Goal: Task Accomplishment & Management: Manage account settings

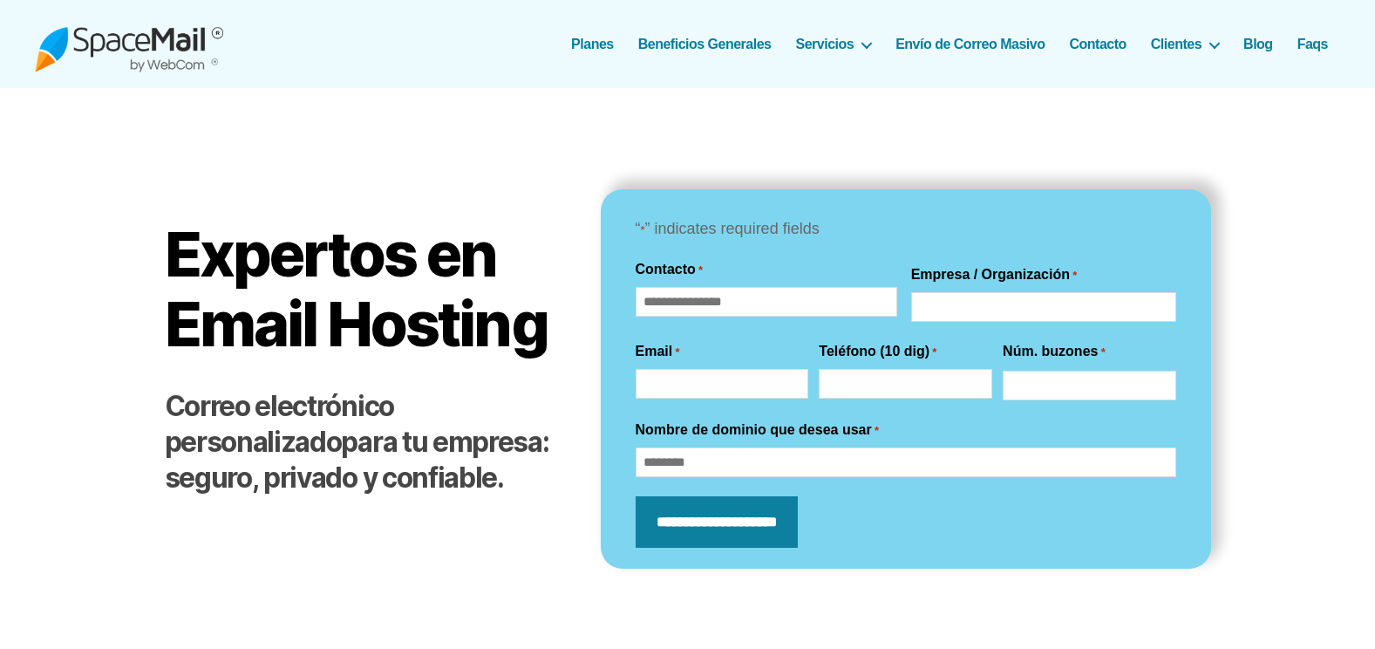
click at [174, 37] on img at bounding box center [129, 44] width 188 height 57
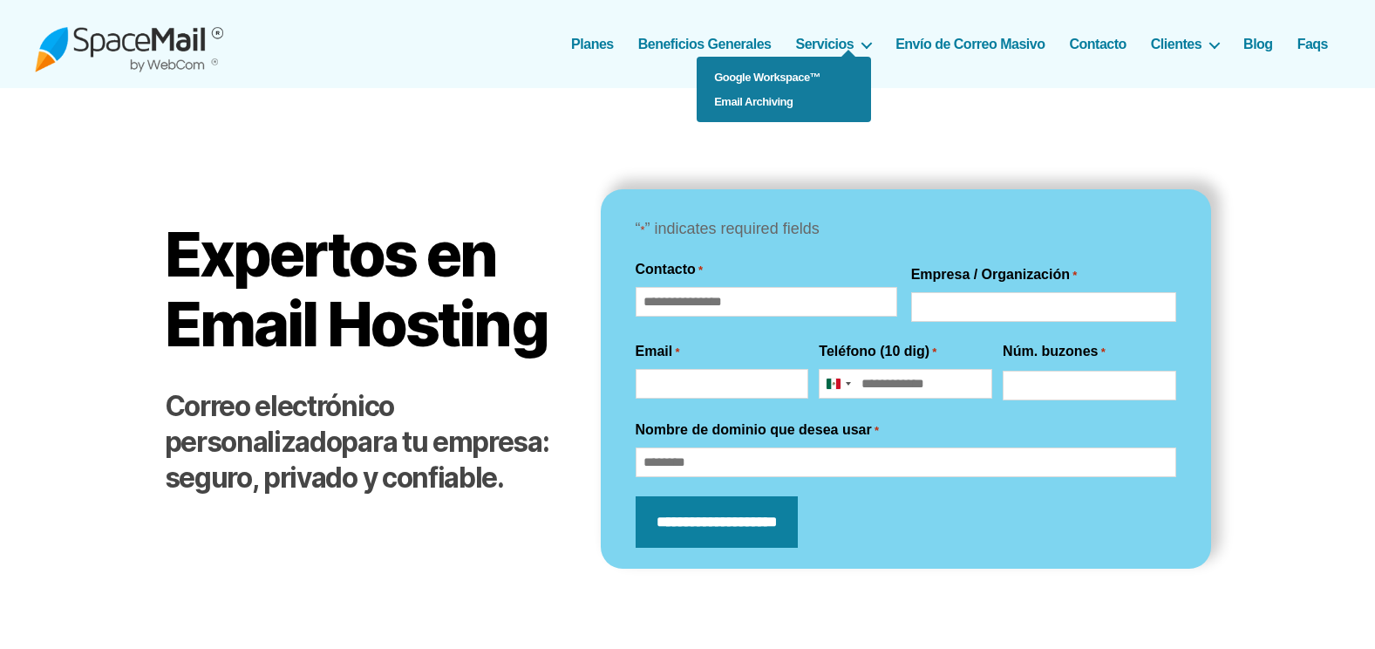
click at [849, 57] on ul "Google Workspace™ Email Archiving" at bounding box center [784, 89] width 174 height 65
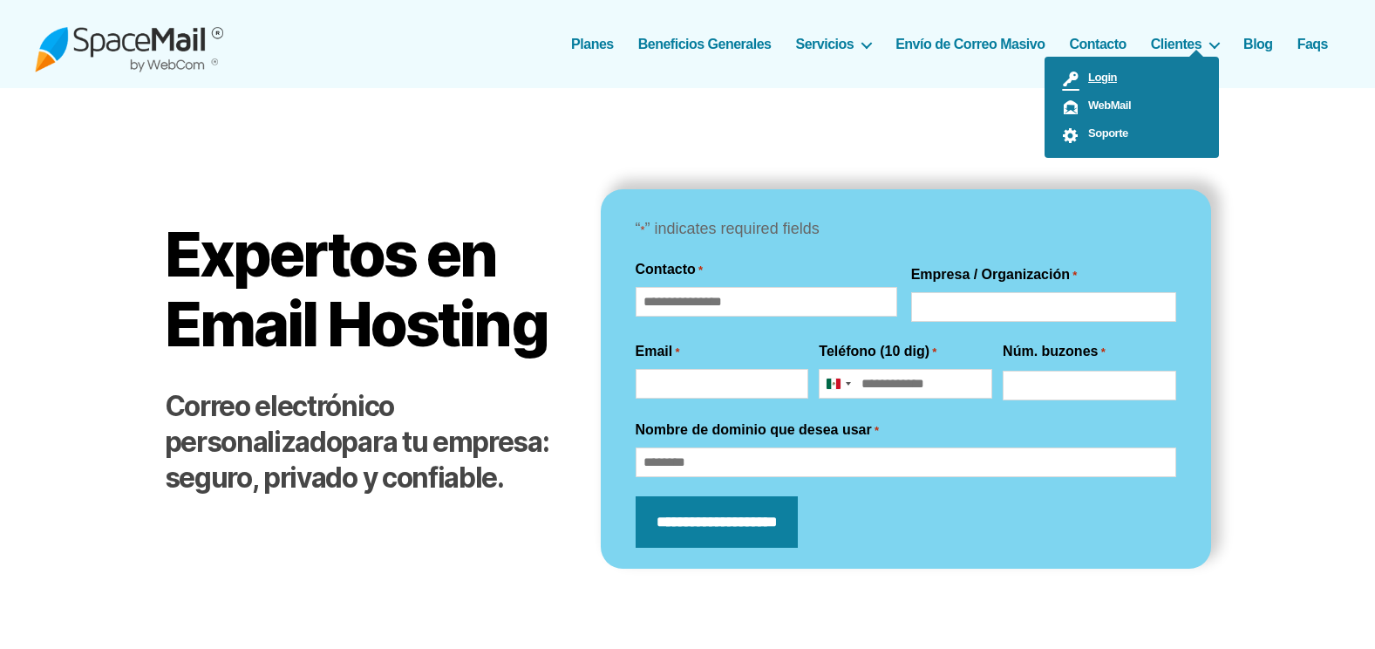
click at [1094, 72] on span "Login" at bounding box center [1097, 77] width 37 height 13
click at [1182, 57] on ul "Login WebMail Soporte" at bounding box center [1132, 107] width 174 height 101
click at [1095, 85] on link "Login" at bounding box center [1132, 79] width 174 height 28
